Goal: Navigation & Orientation: Find specific page/section

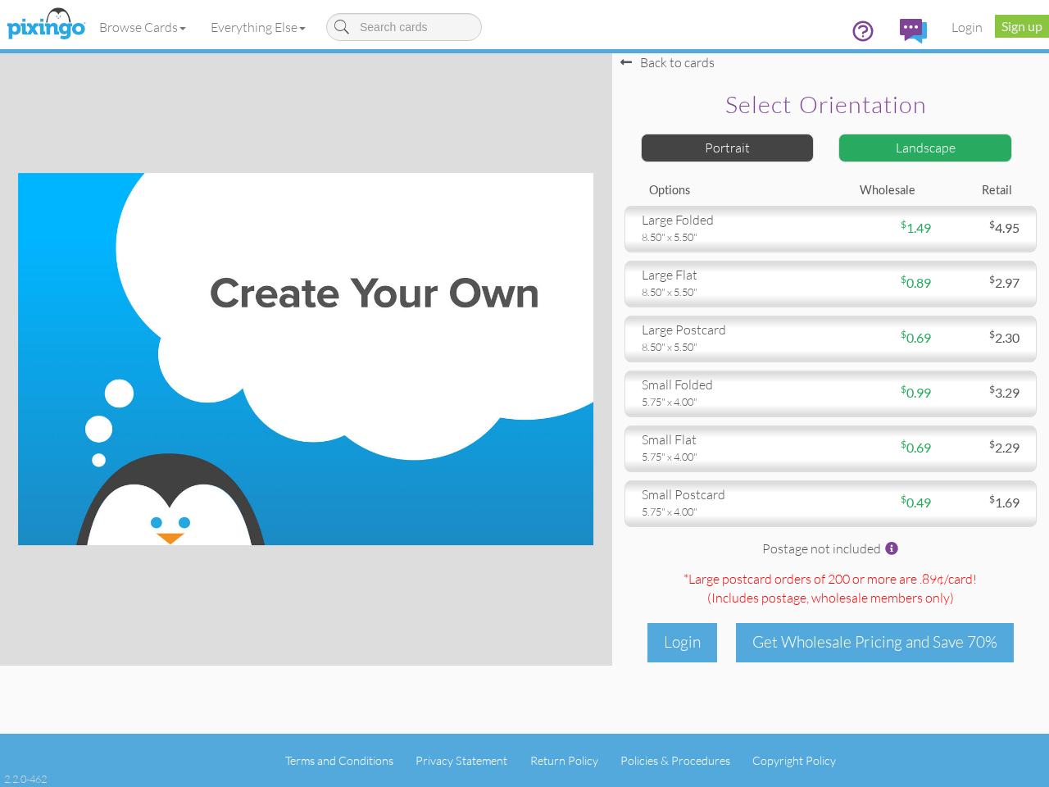
click at [524, 393] on img at bounding box center [305, 359] width 575 height 372
click at [143, 27] on link "Browse Cards" at bounding box center [142, 27] width 111 height 41
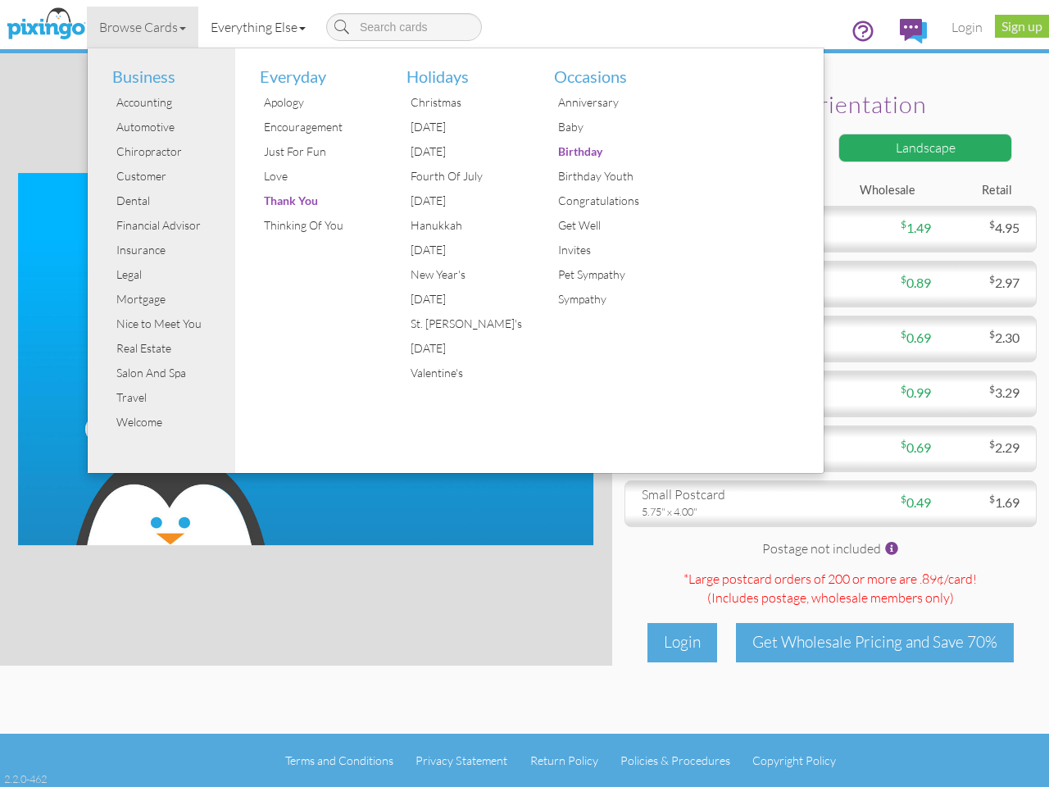
click at [261, 27] on link "Everything Else" at bounding box center [258, 27] width 120 height 41
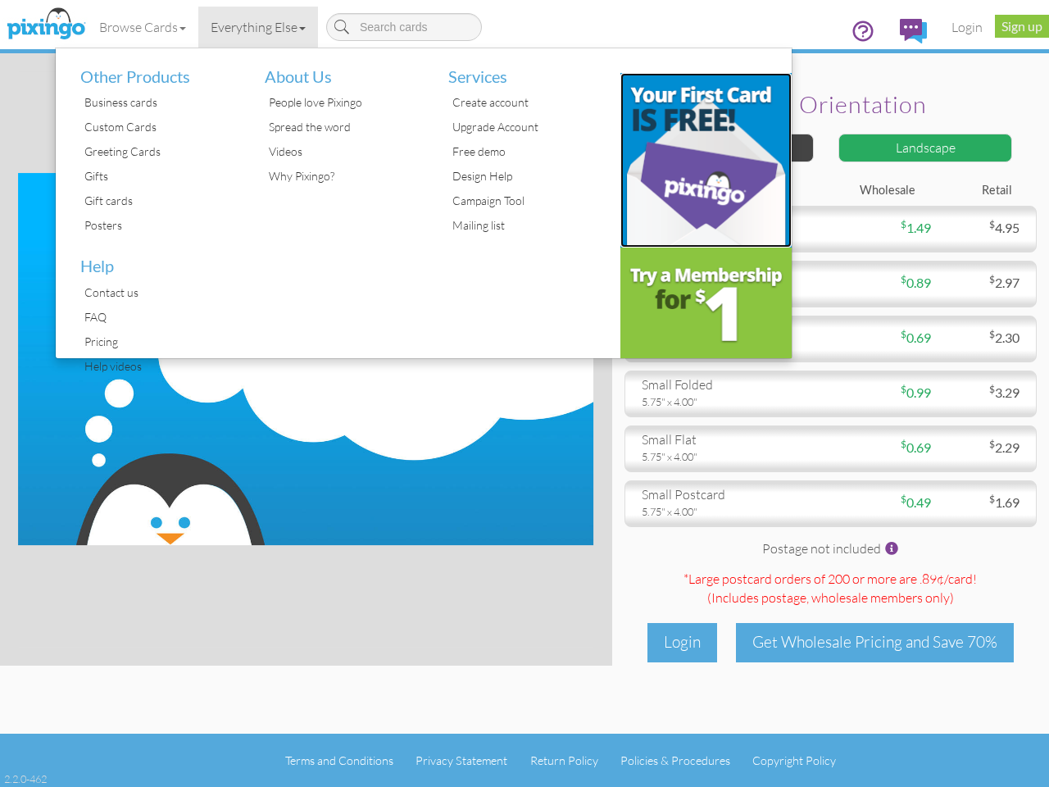
click at [728, 148] on img at bounding box center [706, 160] width 172 height 175
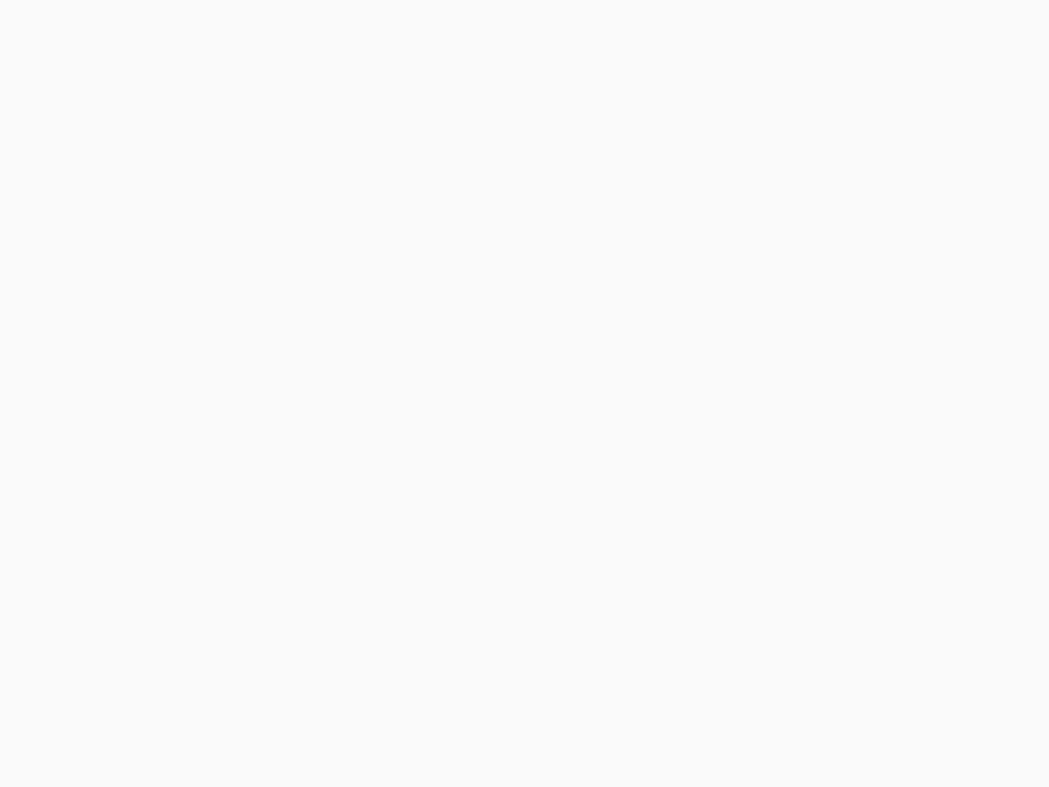
click at [925, 148] on body at bounding box center [524, 393] width 1049 height 787
click at [830, 229] on body at bounding box center [524, 393] width 1049 height 787
click at [830, 284] on body at bounding box center [524, 393] width 1049 height 787
click at [830, 338] on body at bounding box center [524, 393] width 1049 height 787
click at [830, 393] on body at bounding box center [524, 393] width 1049 height 787
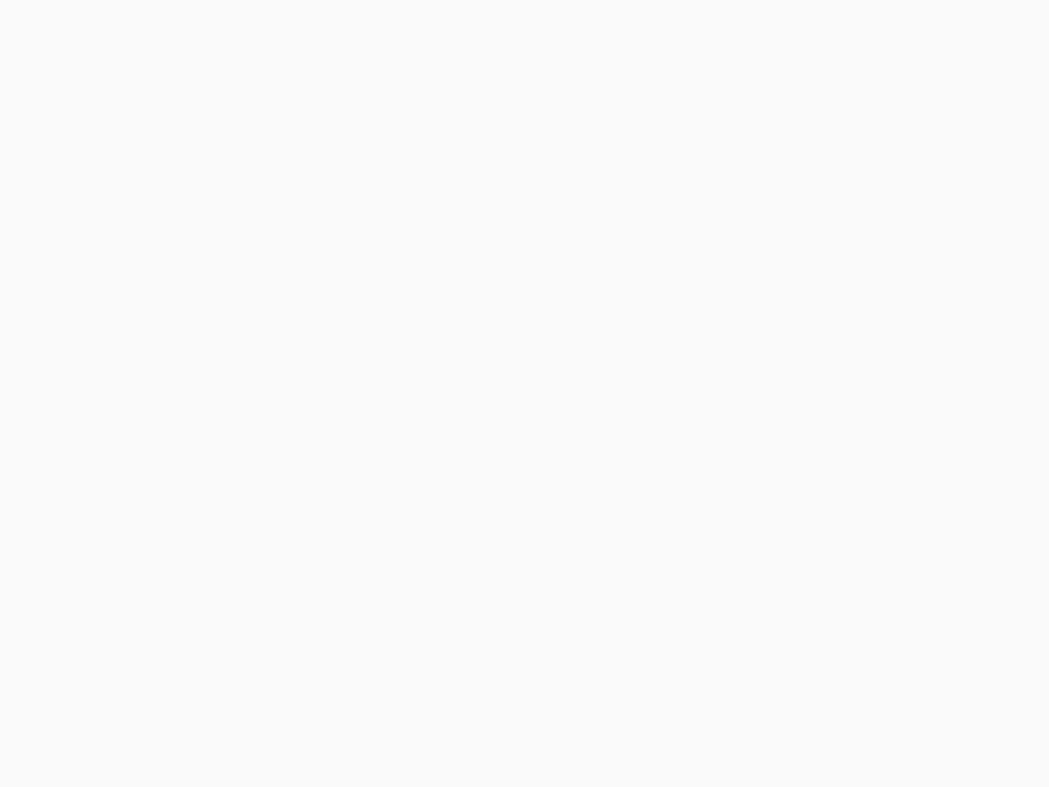
click at [830, 448] on body at bounding box center [524, 393] width 1049 height 787
